Goal: Task Accomplishment & Management: Manage account settings

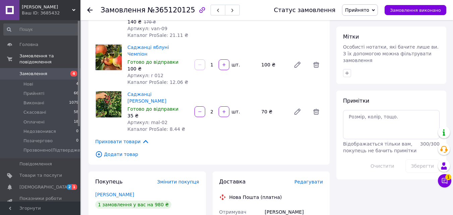
scroll to position [302, 0]
click at [56, 71] on span "Замовлення" at bounding box center [40, 74] width 43 height 6
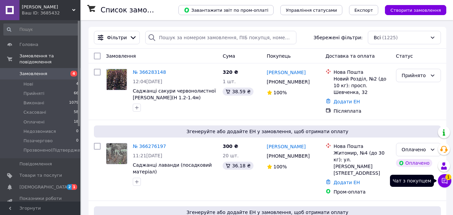
click at [445, 176] on button "Чат з покупцем 1" at bounding box center [444, 180] width 13 height 13
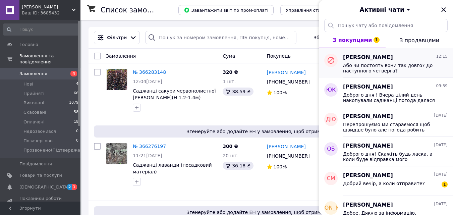
click at [334, 61] on icon at bounding box center [331, 60] width 7 height 7
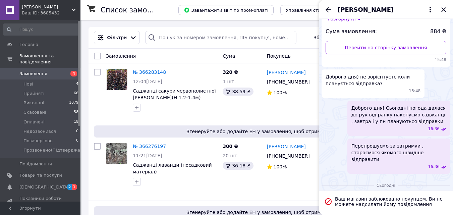
scroll to position [33, 0]
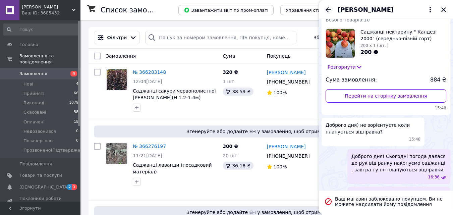
click at [328, 9] on icon "Назад" at bounding box center [328, 10] width 8 height 8
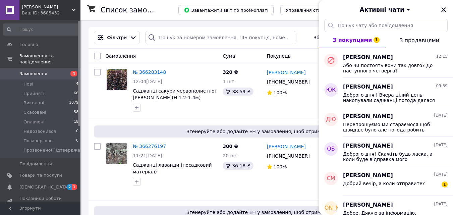
click at [309, 37] on div "Фільтри Збережені фільтри: Всі (1225)" at bounding box center [267, 37] width 353 height 13
click at [443, 10] on icon "Закрити" at bounding box center [443, 9] width 4 height 4
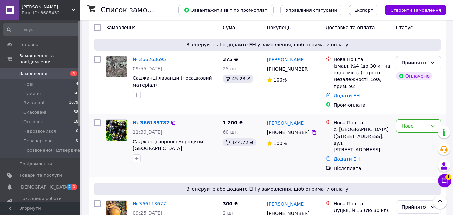
scroll to position [235, 0]
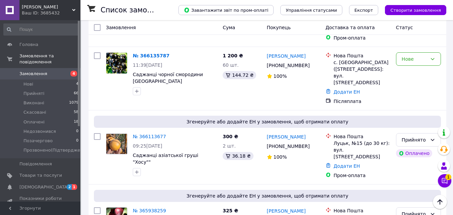
click at [64, 184] on span "2 1" at bounding box center [71, 187] width 18 height 6
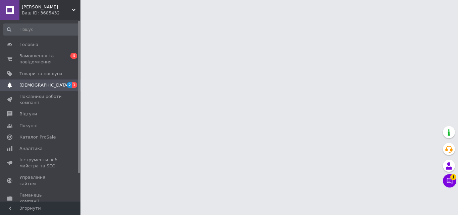
click at [72, 83] on span "2" at bounding box center [69, 85] width 5 height 6
